Goal: Task Accomplishment & Management: Manage account settings

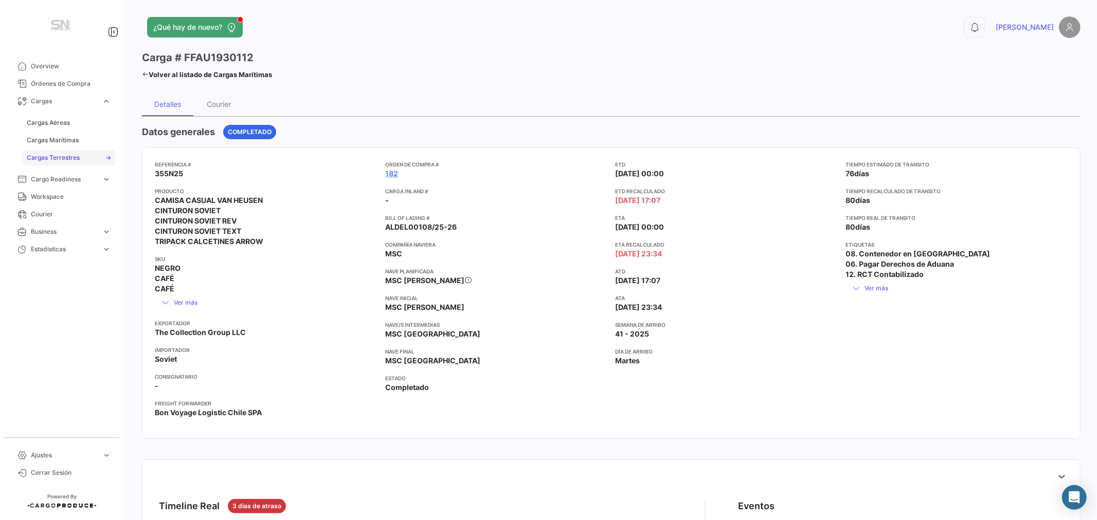
drag, startPoint x: 47, startPoint y: 139, endPoint x: 104, endPoint y: 153, distance: 58.4
click at [48, 138] on span "Cargas Marítimas" at bounding box center [53, 140] width 52 height 9
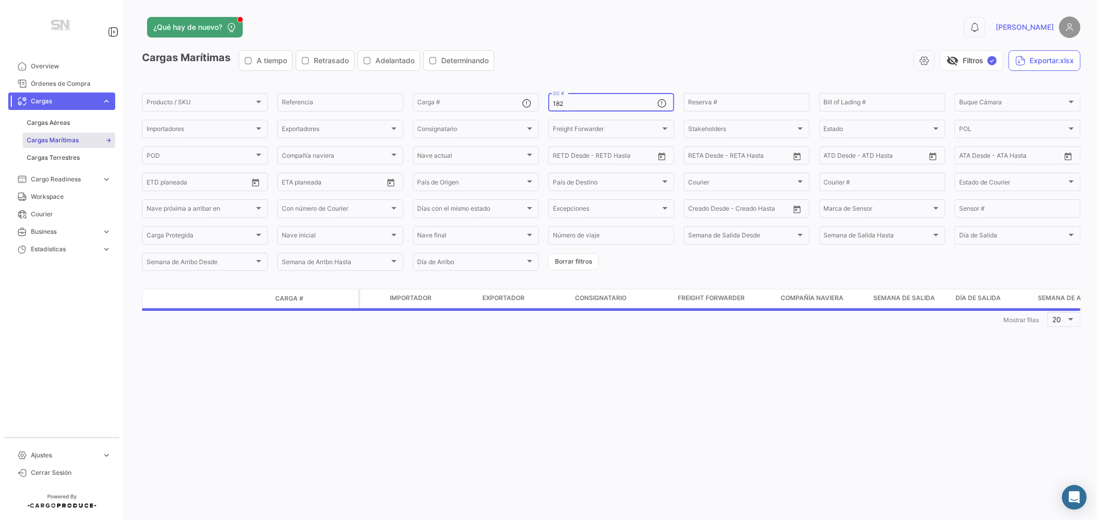
click at [567, 103] on input "182" at bounding box center [605, 103] width 104 height 7
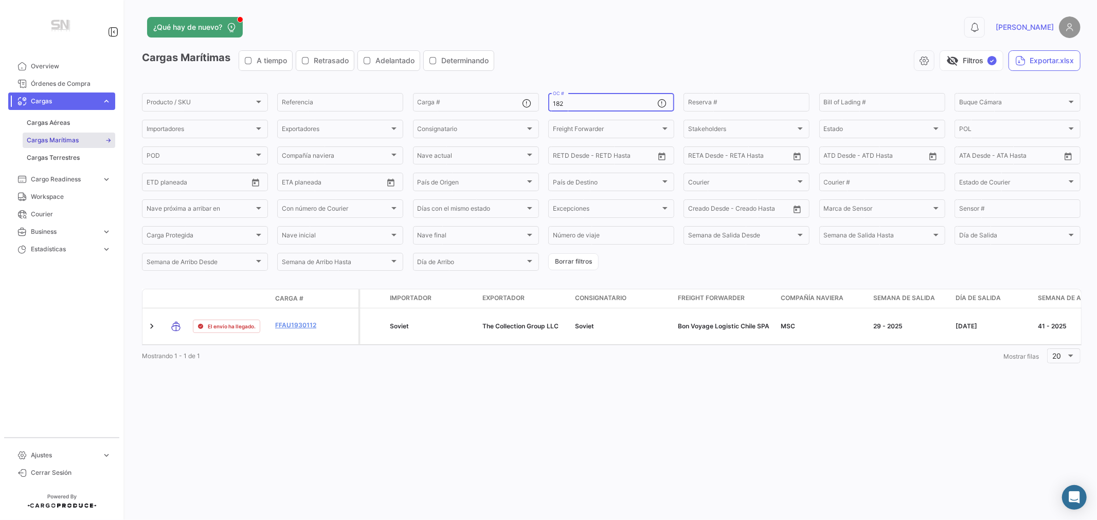
click at [567, 103] on input "182" at bounding box center [605, 103] width 104 height 7
type input "248"
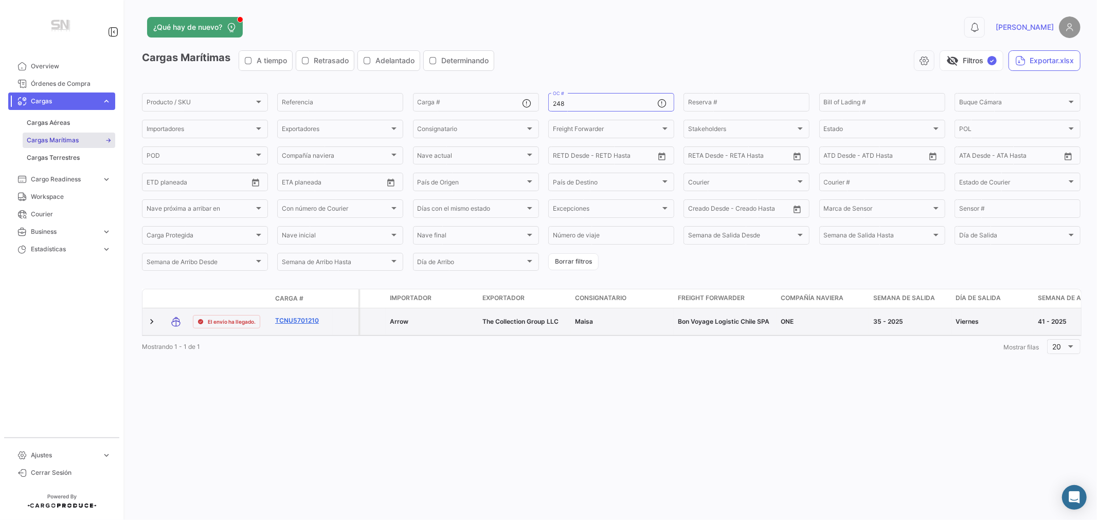
click at [291, 318] on link "TCNU5701210" at bounding box center [301, 320] width 53 height 9
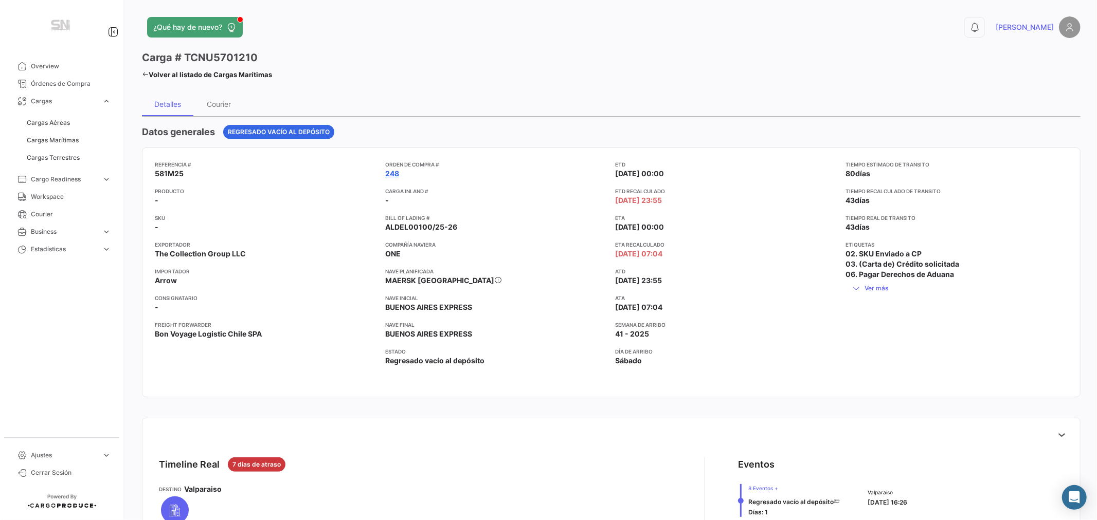
click at [388, 171] on link "248" at bounding box center [392, 174] width 14 height 10
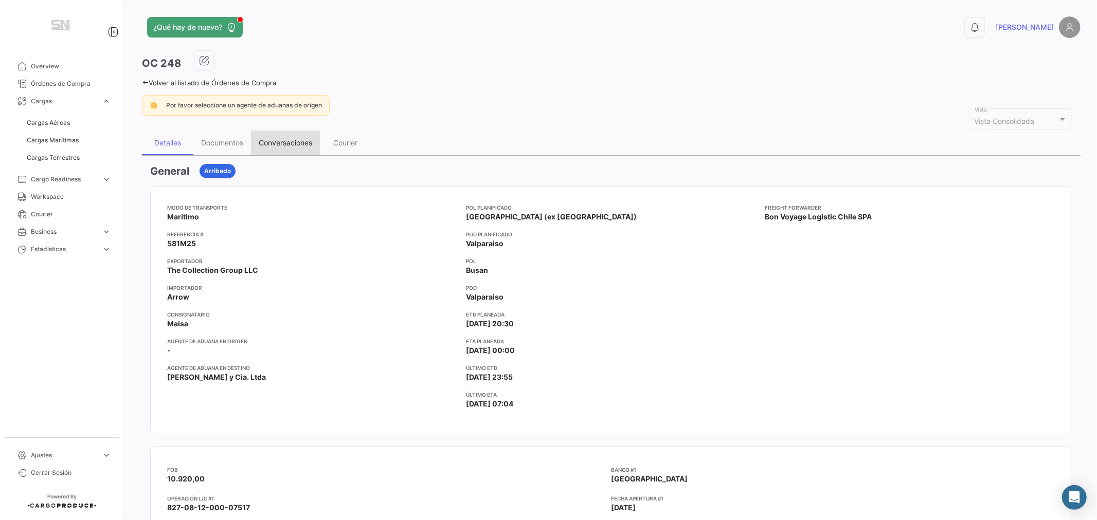
click at [273, 141] on div "Conversaciones" at bounding box center [285, 142] width 53 height 9
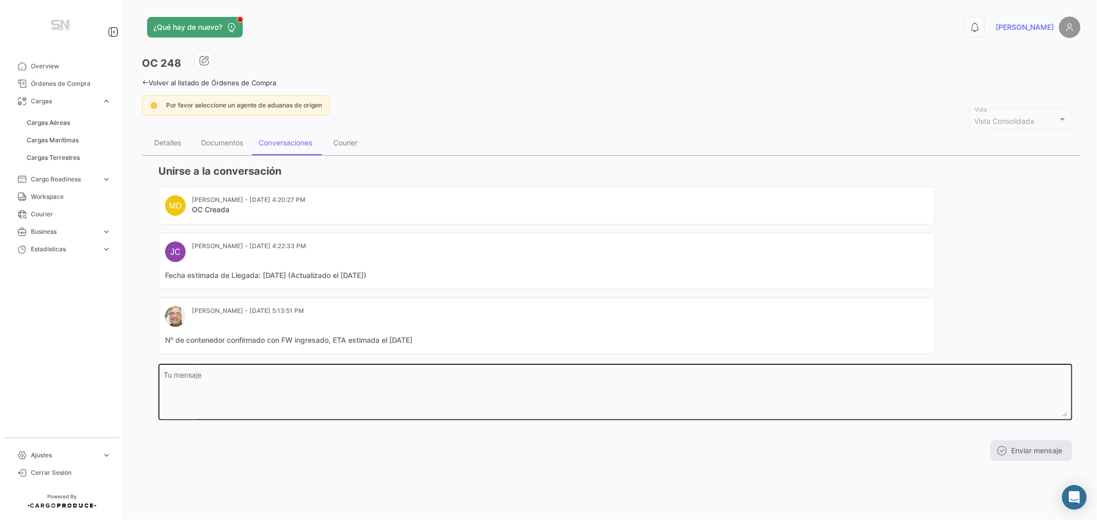
click at [200, 387] on textarea "Tu mensaje" at bounding box center [615, 394] width 903 height 45
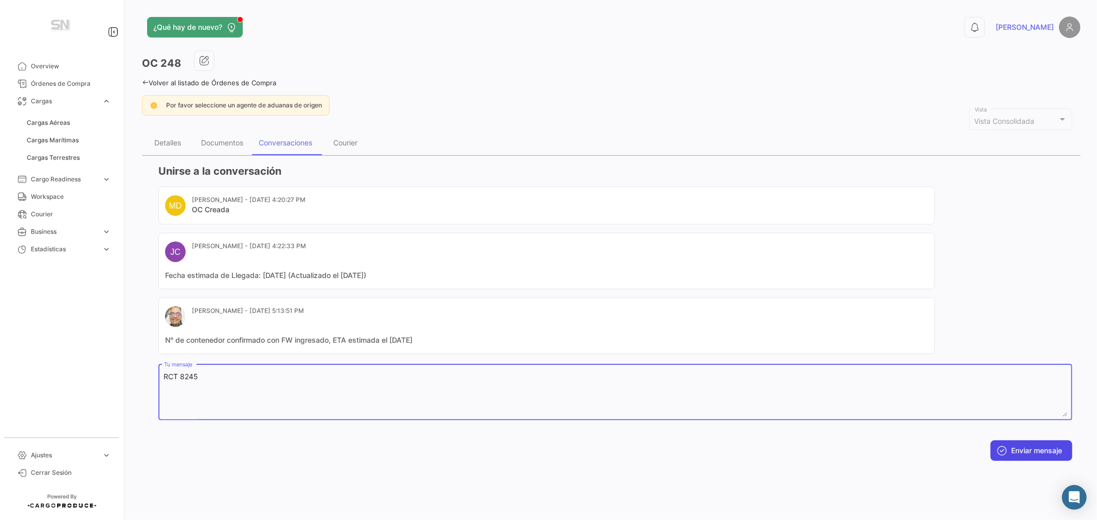
type textarea "RCT 8245"
click at [1030, 450] on button "Enviar mensaje" at bounding box center [1031, 451] width 82 height 21
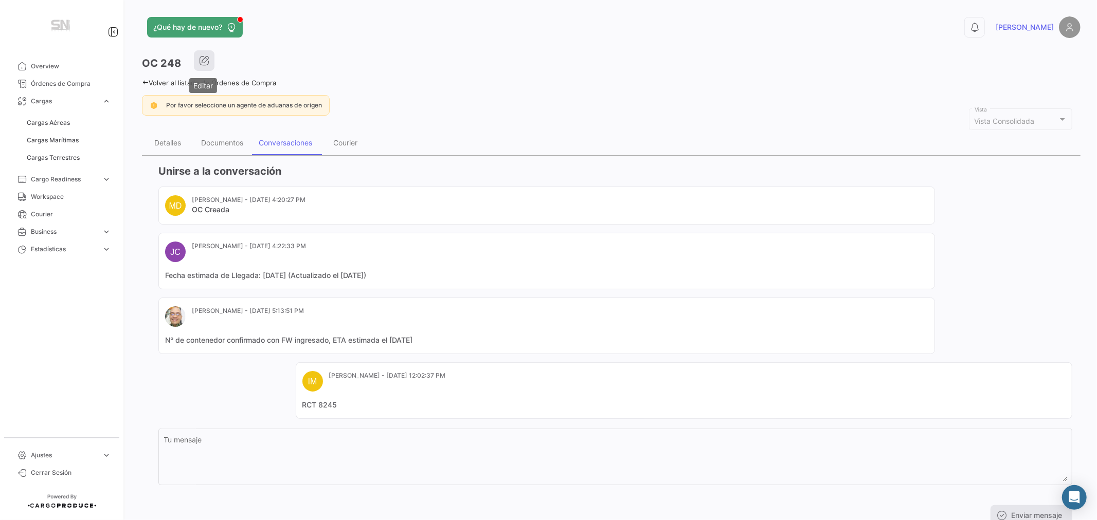
click at [205, 62] on icon "button" at bounding box center [204, 61] width 10 height 10
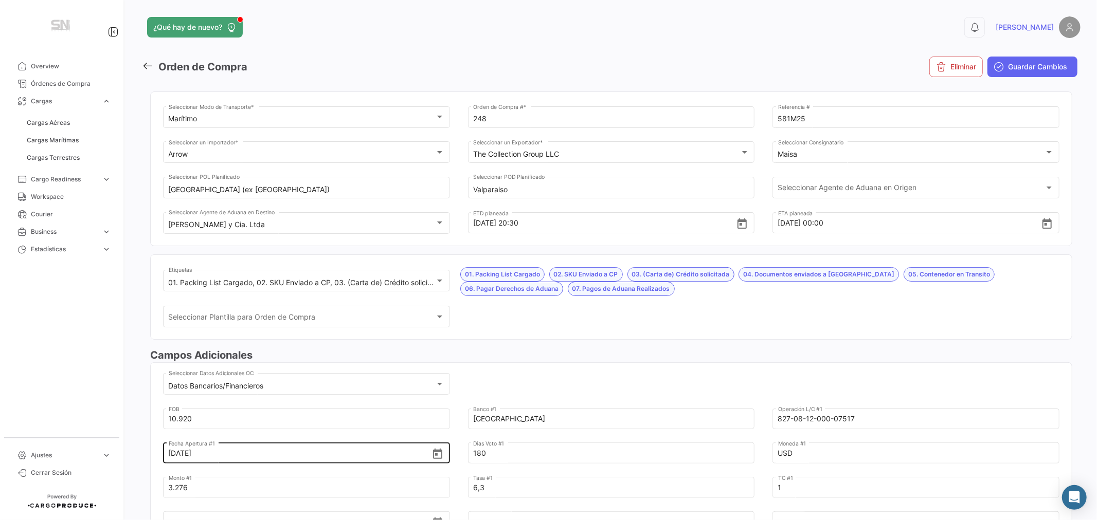
scroll to position [114, 0]
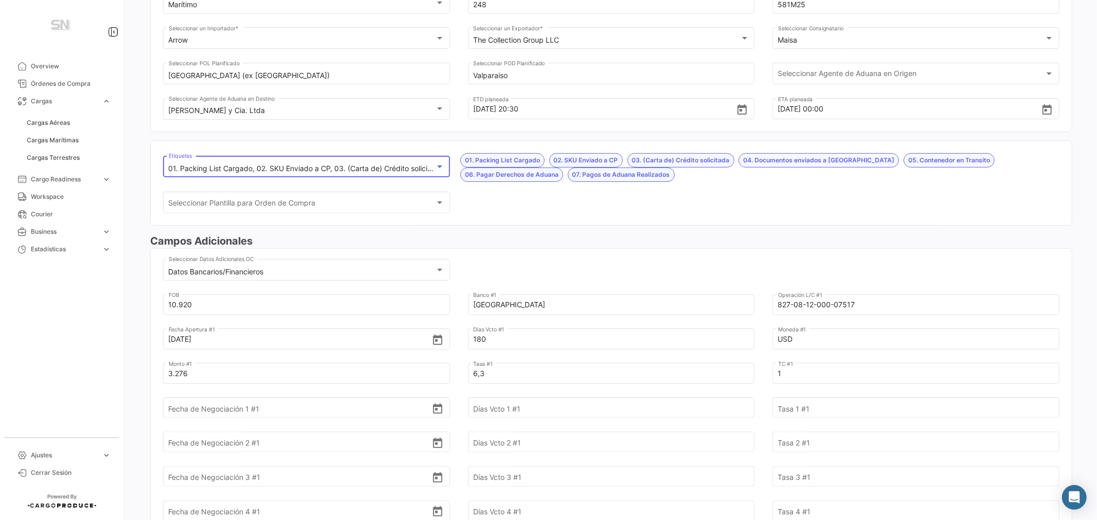
click at [267, 166] on mat-select-trigger "01. Packing List Cargado, 02. SKU Enviado a CP, 03. (Carta de) Crédito solicita…" at bounding box center [552, 168] width 767 height 9
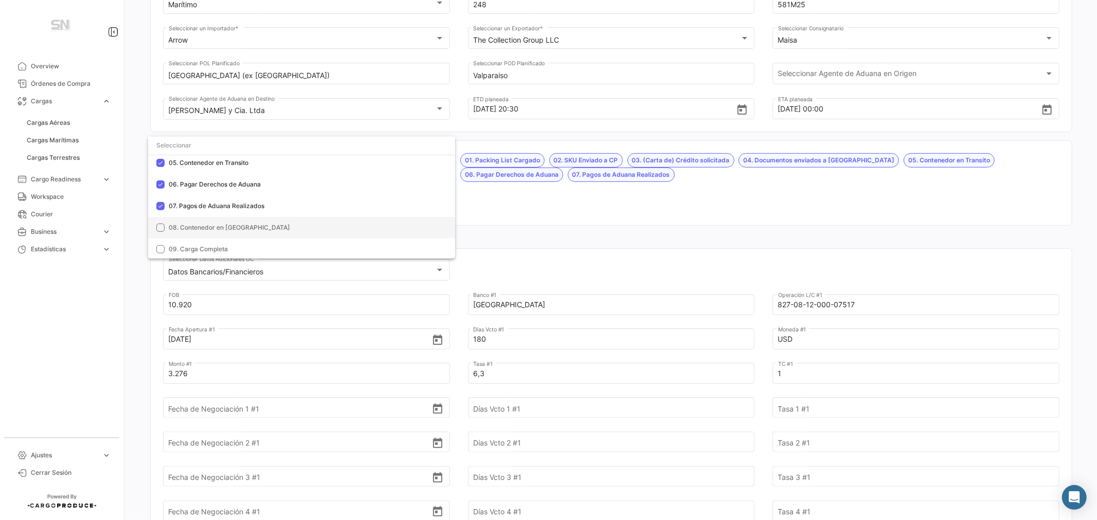
click at [239, 228] on span "08. Contenedor en [GEOGRAPHIC_DATA]" at bounding box center [229, 228] width 121 height 8
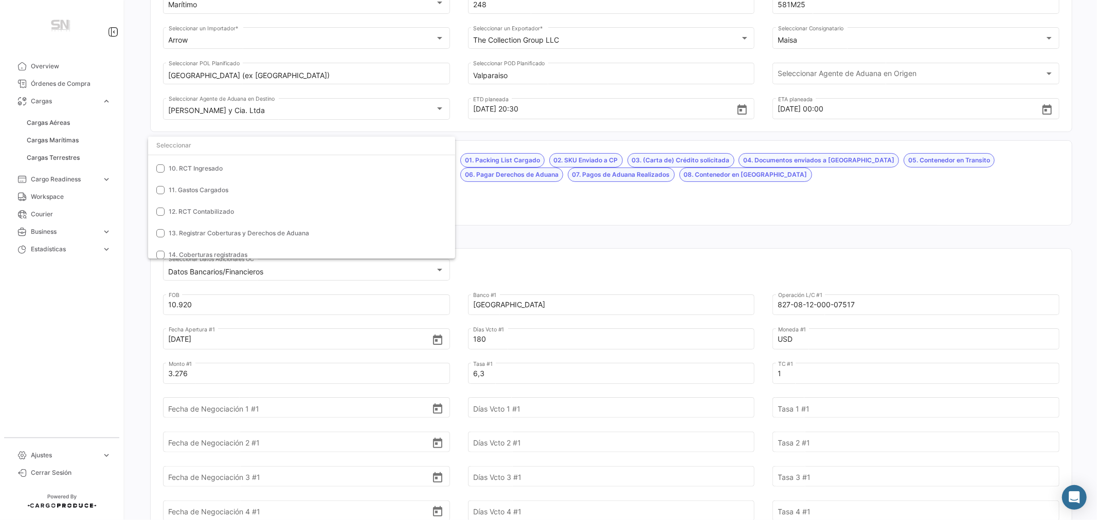
scroll to position [285, 0]
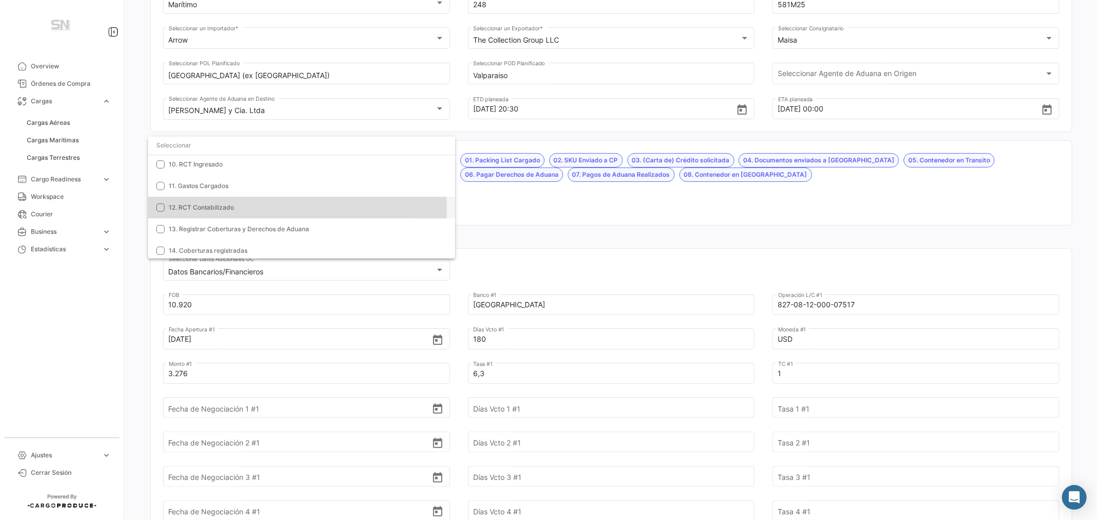
click at [207, 207] on span "12. RCT Contabilizado" at bounding box center [201, 208] width 65 height 8
click at [207, 204] on span "12. RCT Contabilizado" at bounding box center [201, 208] width 65 height 8
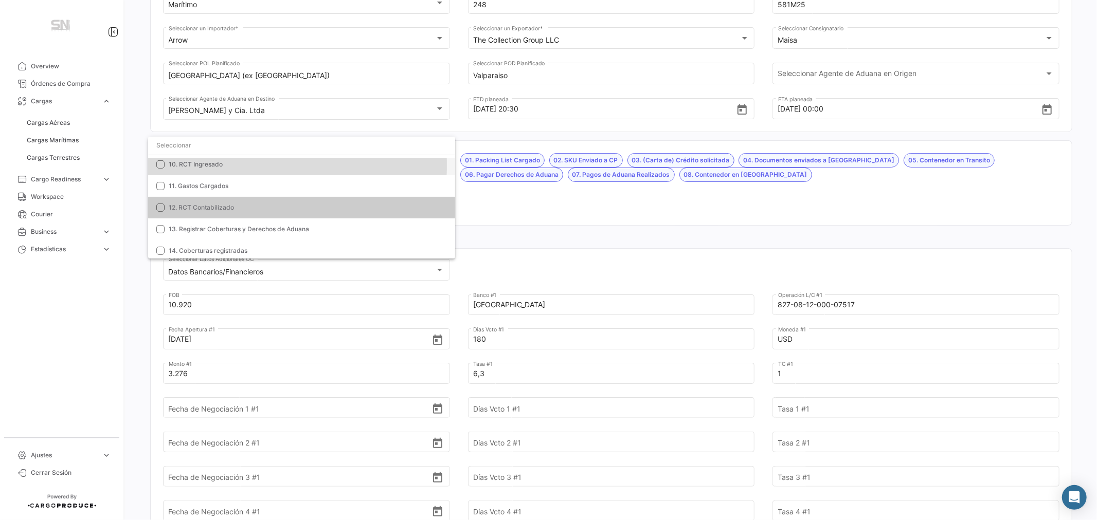
click at [198, 165] on span "10. RCT Ingresado" at bounding box center [196, 164] width 54 height 8
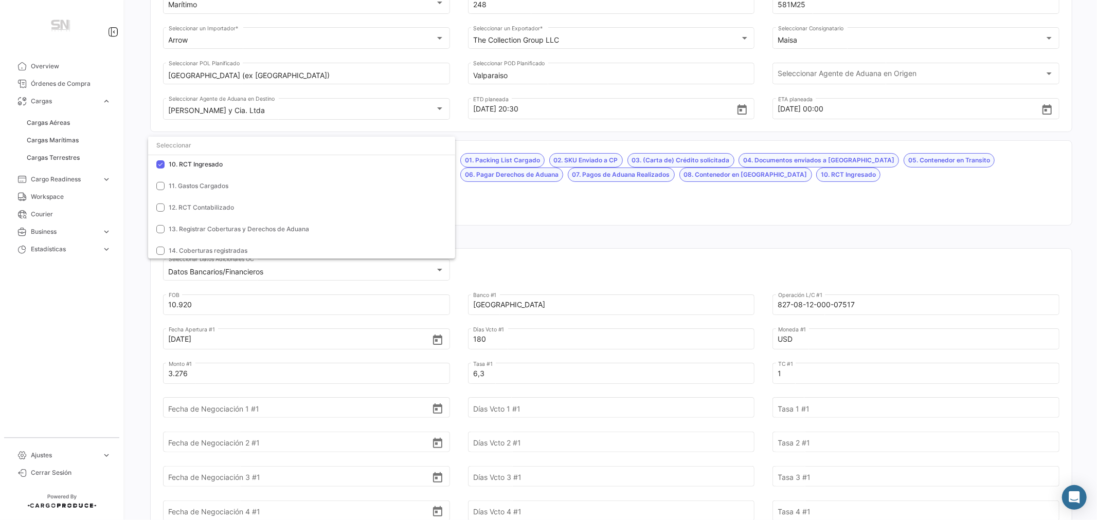
click at [705, 213] on div at bounding box center [548, 260] width 1097 height 520
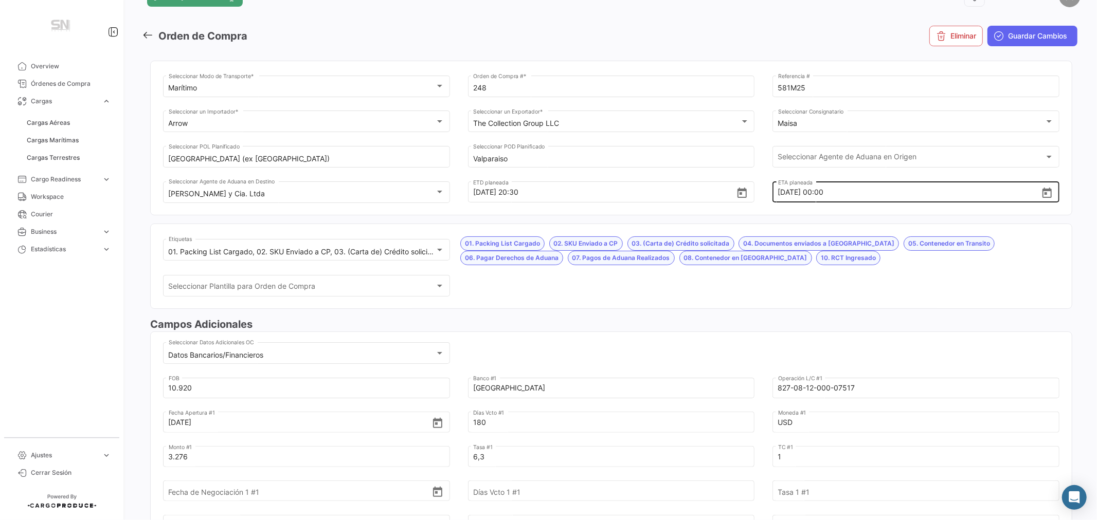
scroll to position [0, 0]
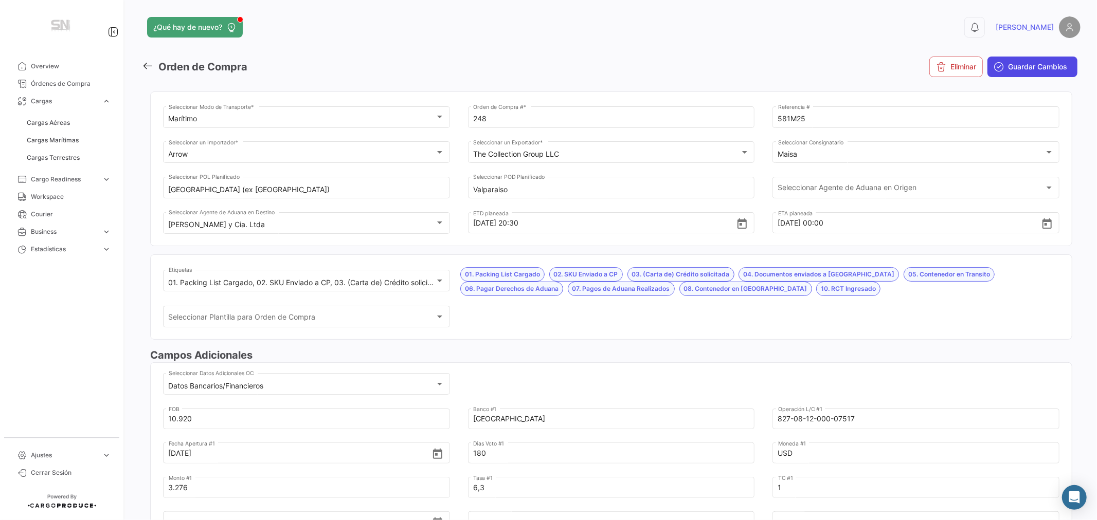
click at [1021, 63] on span "Guardar Cambios" at bounding box center [1037, 67] width 59 height 10
